Goal: Task Accomplishment & Management: Manage account settings

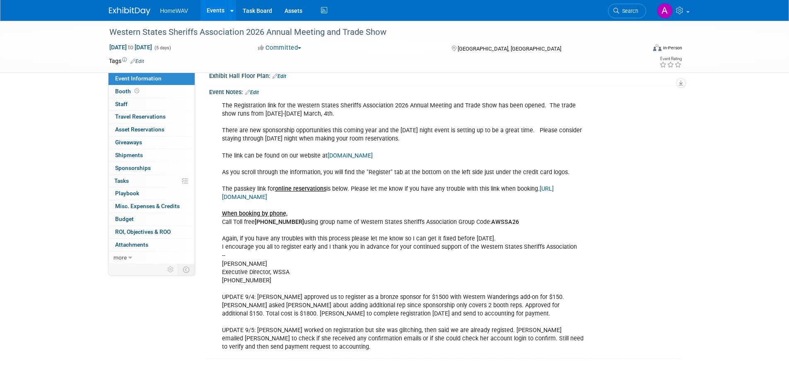
scroll to position [147, 0]
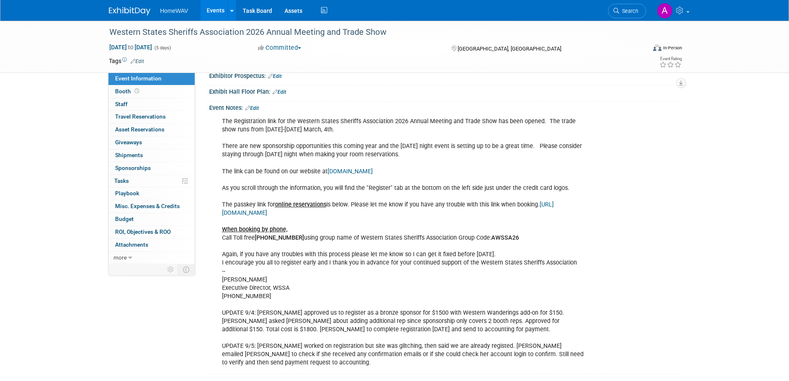
click at [259, 107] on link "Edit" at bounding box center [252, 108] width 14 height 6
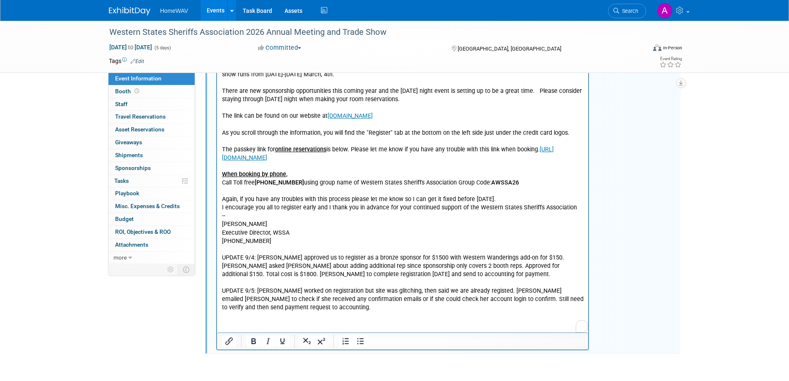
scroll to position [251, 0]
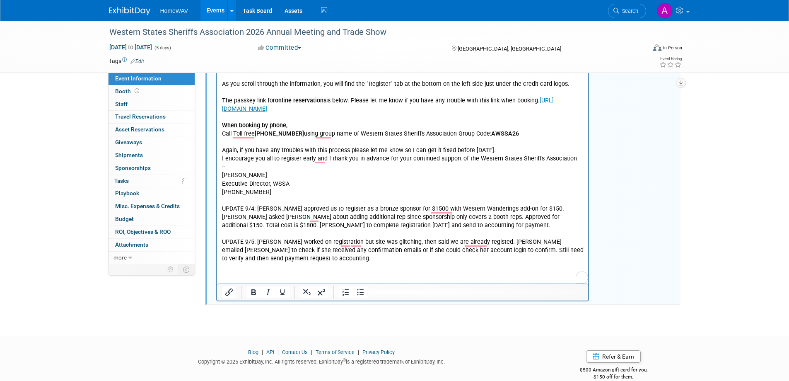
click at [308, 260] on p "The Registration link for the Western States Sheriffs Association 2026 Annual M…" at bounding box center [403, 137] width 362 height 249
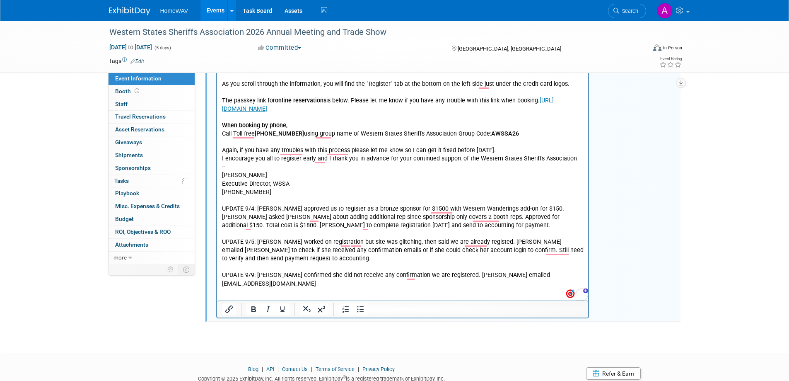
click at [579, 272] on p "UPDATE 9/9: [PERSON_NAME] confirmed she did not receive any confirmation we are…" at bounding box center [403, 279] width 362 height 17
click at [580, 273] on p "UPDATE 9/9: [PERSON_NAME] confirmed she did not receive any confirmation we are…" at bounding box center [403, 279] width 362 height 17
click at [581, 276] on p "UPDATE 9/9: [PERSON_NAME] confirmed she did not receive any confirmation we are…" at bounding box center [403, 279] width 362 height 17
click at [574, 274] on p "UPDATE 9/9: [PERSON_NAME] confirmed she did not receive any confirmation we are…" at bounding box center [403, 279] width 362 height 17
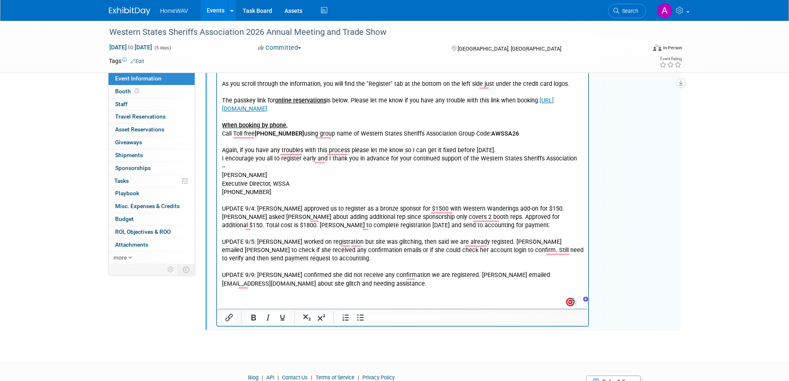
click at [478, 277] on p "UPDATE 9/9: [PERSON_NAME] confirmed she did not receive any confirmation we are…" at bounding box center [403, 279] width 362 height 17
click at [462, 283] on p "UPDATE 9/9: [PERSON_NAME] confirmed she did not receive any confirmation we are…" at bounding box center [403, 279] width 362 height 17
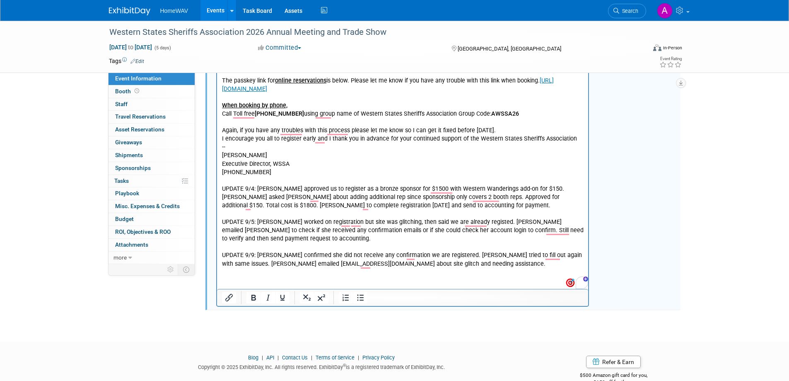
scroll to position [289, 0]
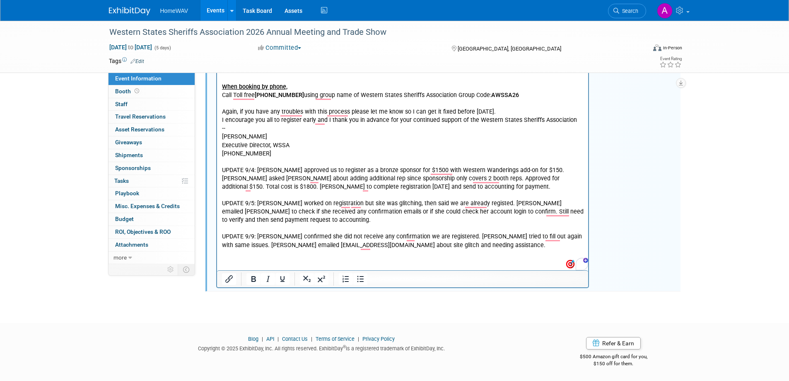
click at [749, 275] on div "Western States Sheriffs Association 2026 Annual Meeting and Trade Show [DATE] t…" at bounding box center [394, 20] width 789 height 576
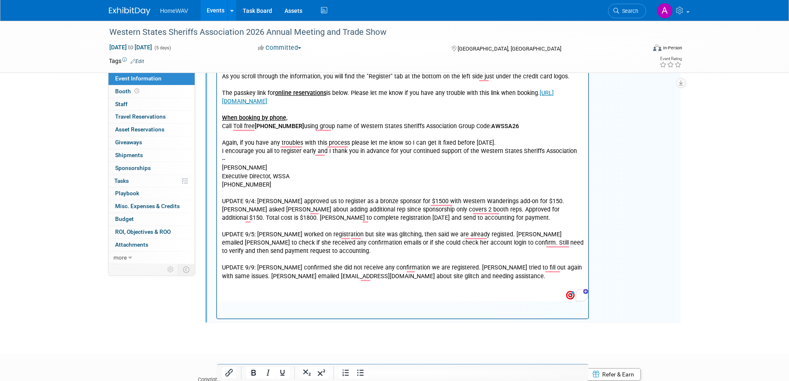
scroll to position [165, 0]
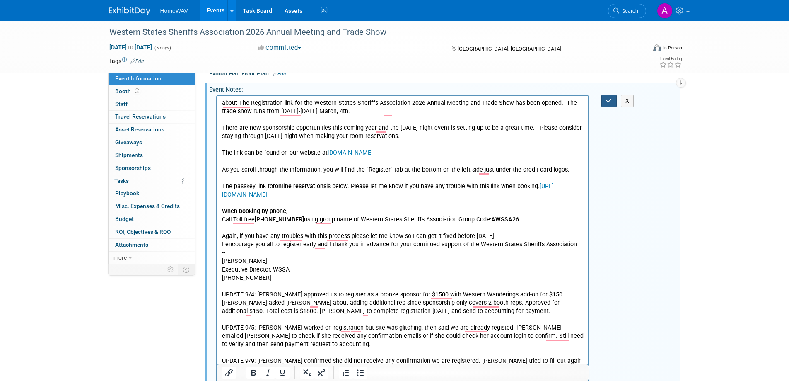
click at [608, 106] on button "button" at bounding box center [608, 101] width 15 height 12
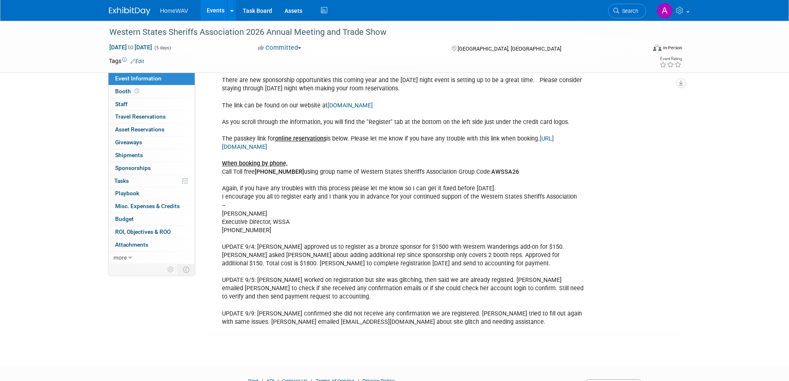
scroll to position [254, 0]
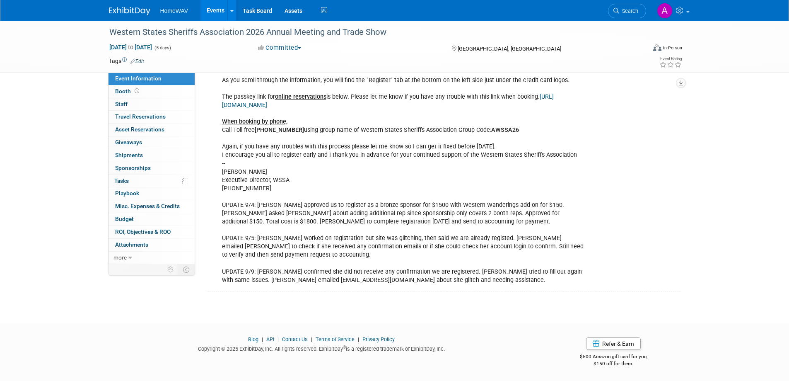
click at [519, 226] on div "about The Registration link for the Western States Sheriffs Association 2026 An…" at bounding box center [402, 146] width 373 height 283
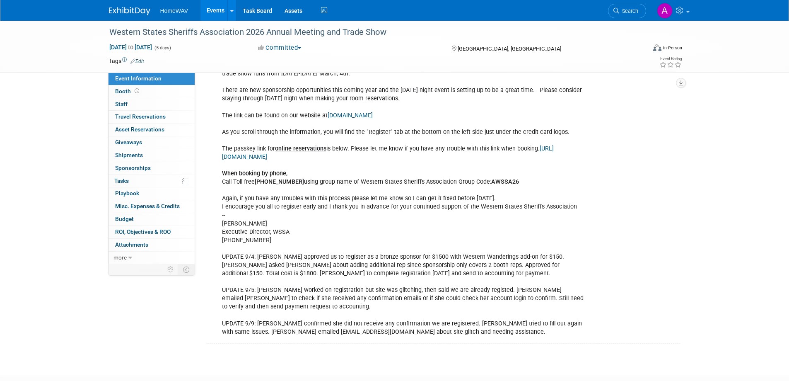
scroll to position [130, 0]
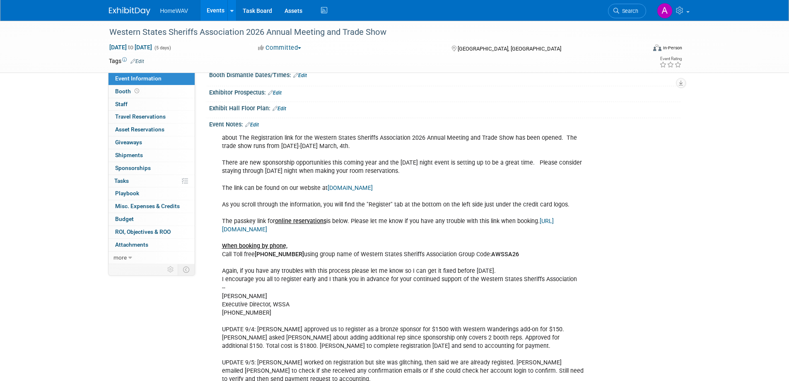
click at [259, 123] on link "Edit" at bounding box center [252, 125] width 14 height 6
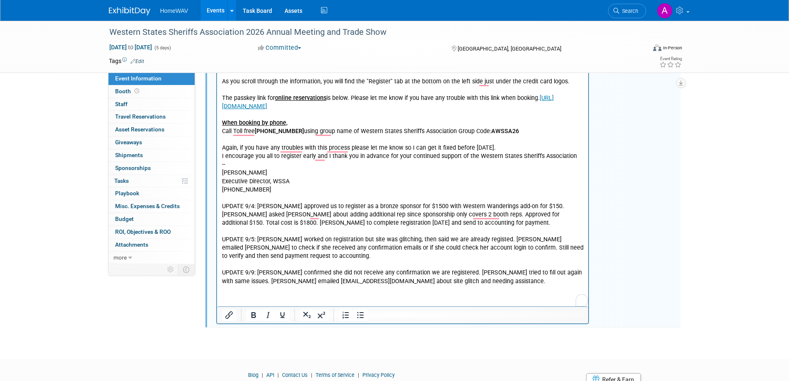
scroll to position [254, 0]
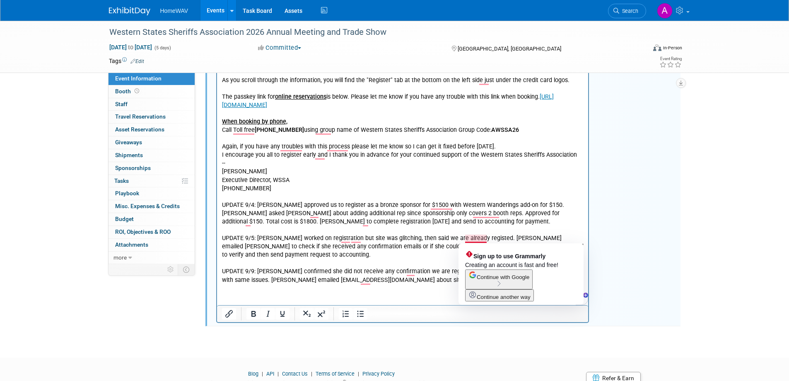
click at [480, 237] on p "about The Registration link for the Western States Sheriffs Association 2026 An…" at bounding box center [403, 147] width 362 height 275
click at [483, 237] on p "about The Registration link for the Western States Sheriffs Association 2026 An…" at bounding box center [403, 147] width 362 height 275
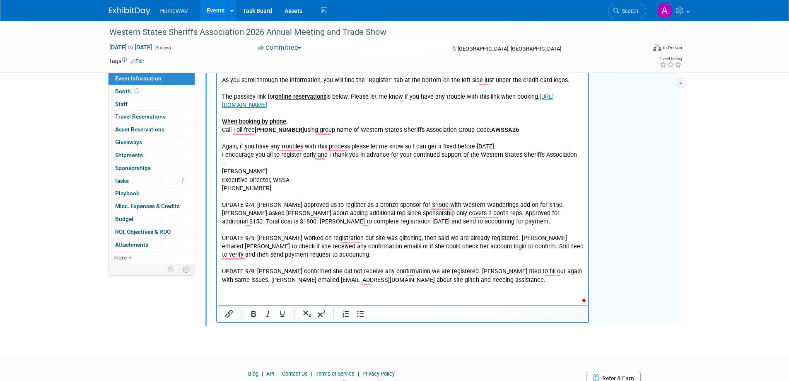
click at [494, 239] on p "about The Registration link for the Western States Sheriffs Association 2026 An…" at bounding box center [403, 147] width 362 height 275
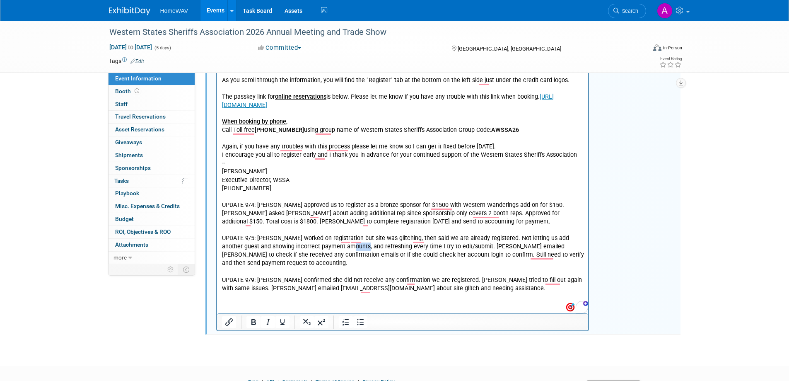
drag, startPoint x: 344, startPoint y: 248, endPoint x: 332, endPoint y: 251, distance: 12.3
click at [332, 251] on p "about The Registration link for the Western States Sheriffs Association 2026 An…" at bounding box center [403, 151] width 362 height 283
drag, startPoint x: 233, startPoint y: 246, endPoint x: 219, endPoint y: 248, distance: 14.5
click at [219, 248] on html "about The Registration link for the Western States Sheriffs Association 2026 An…" at bounding box center [402, 149] width 371 height 286
click at [578, 239] on p "about The Registration link for the Western States Sheriffs Association 2026 An…" at bounding box center [403, 151] width 362 height 283
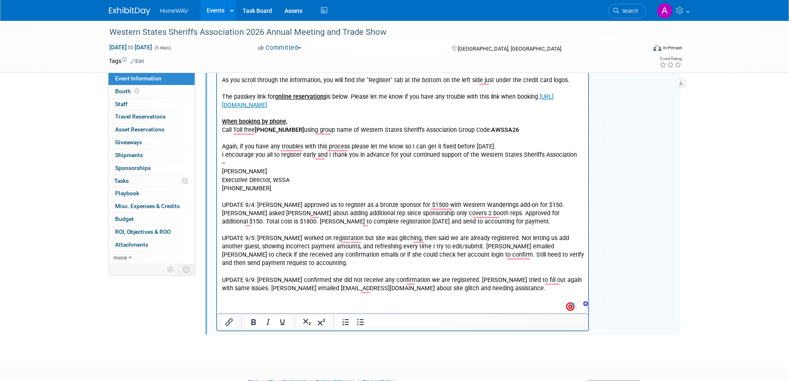
click at [646, 248] on div "about The Registration link for the Western States Sheriffs Association 2026 An…" at bounding box center [444, 167] width 471 height 328
click at [714, 251] on div "Western States Sheriffs Association 2026 Annual Meeting and Trade Show [DATE] t…" at bounding box center [394, 58] width 789 height 584
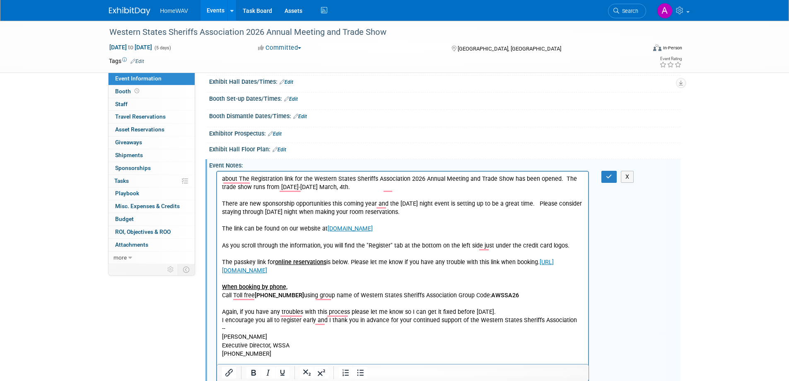
scroll to position [89, 0]
click at [604, 174] on button "button" at bounding box center [608, 177] width 15 height 12
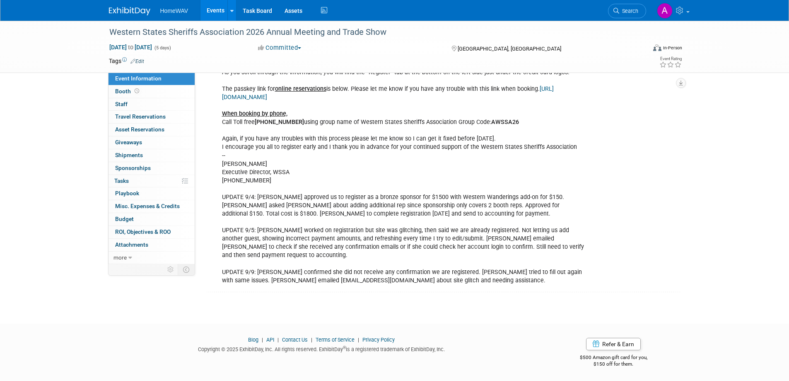
scroll to position [263, 0]
click at [435, 241] on div "about The Registration link for the Western States Sheriffs Association 2026 An…" at bounding box center [402, 142] width 373 height 291
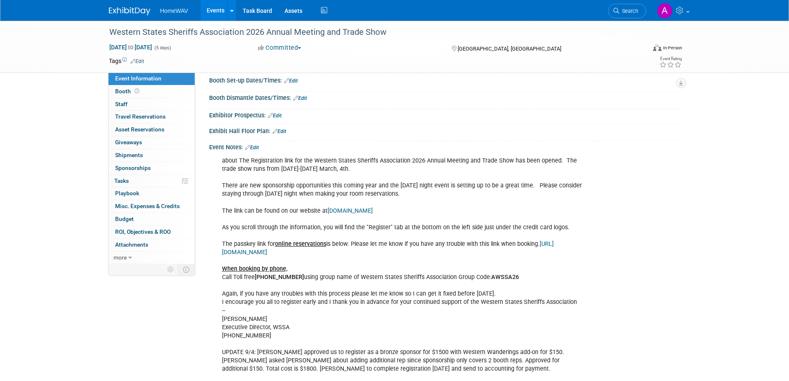
scroll to position [0, 0]
